Goal: Check status

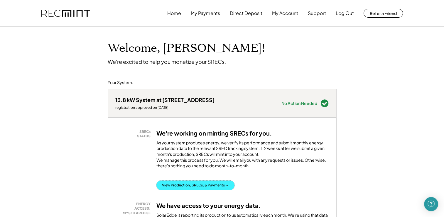
click at [192, 189] on button "View Production, SRECs, & Payments →" at bounding box center [195, 184] width 78 height 9
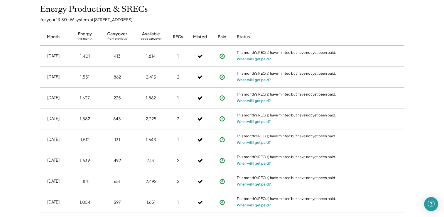
scroll to position [153, 0]
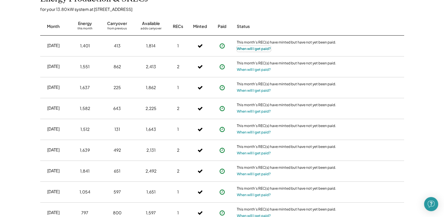
click at [254, 50] on button "When will I get paid?" at bounding box center [254, 49] width 34 height 6
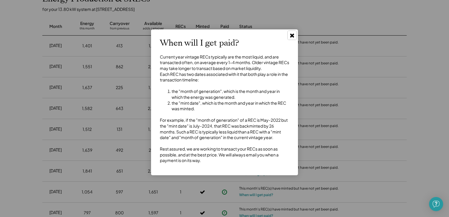
click at [290, 34] on use at bounding box center [292, 35] width 4 height 4
